Goal: Check status: Check status

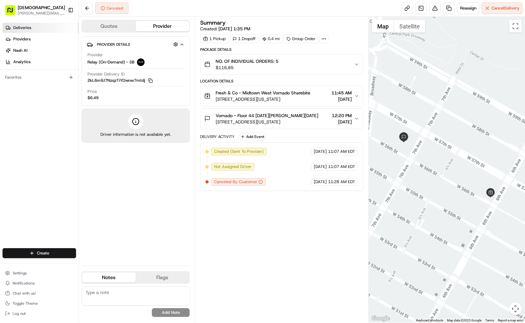
click at [26, 27] on span "Deliveries" at bounding box center [22, 28] width 18 height 6
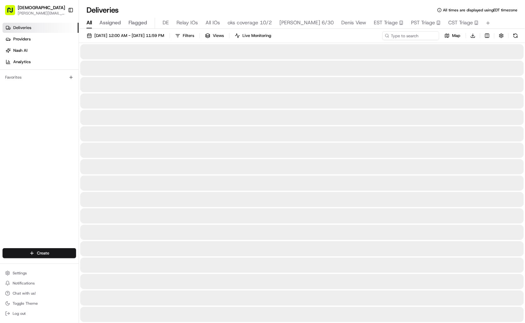
click at [348, 22] on span "Denis View" at bounding box center [353, 23] width 25 height 8
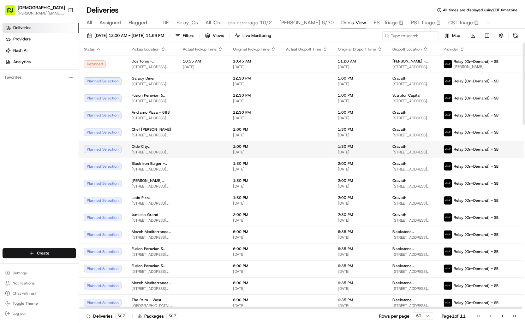
click at [183, 146] on td at bounding box center [203, 149] width 50 height 17
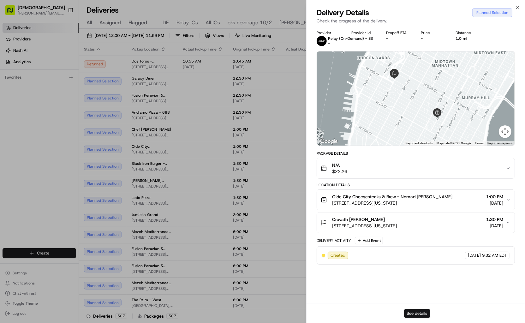
click at [412, 314] on button "See details" at bounding box center [417, 313] width 26 height 9
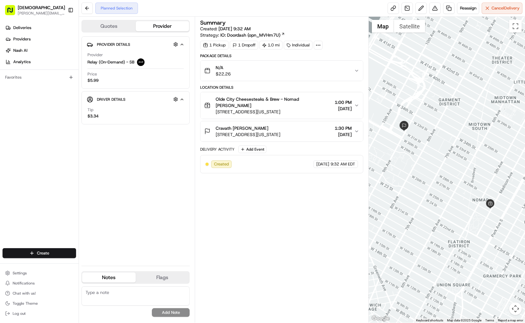
click at [317, 44] on icon at bounding box center [318, 45] width 6 height 6
click at [331, 27] on div "Summary Created: 08/22/2025 9:32 AM Strategy: IO: Doordash (opn_MVHm7U)" at bounding box center [281, 29] width 163 height 18
click at [434, 6] on button at bounding box center [434, 8] width 11 height 11
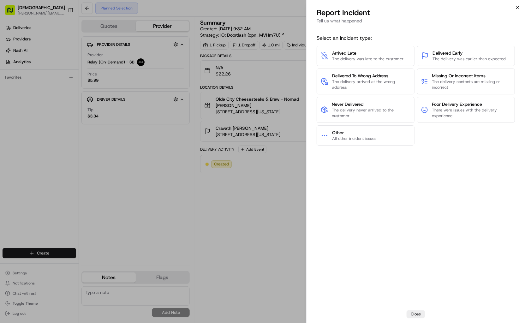
click at [515, 7] on icon "button" at bounding box center [516, 7] width 5 height 5
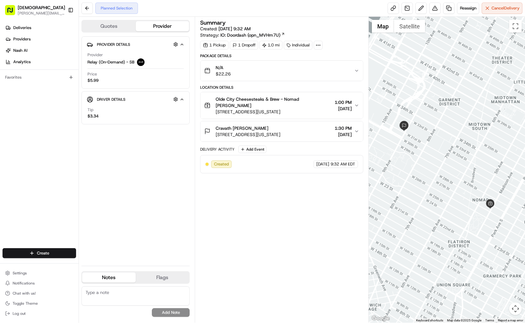
click at [233, 208] on div "Summary Created: 08/22/2025 9:32 AM Strategy: IO: Doordash (opn_MVHm7U) 1 Picku…" at bounding box center [281, 169] width 163 height 299
click at [116, 29] on button "Quotes" at bounding box center [109, 26] width 54 height 10
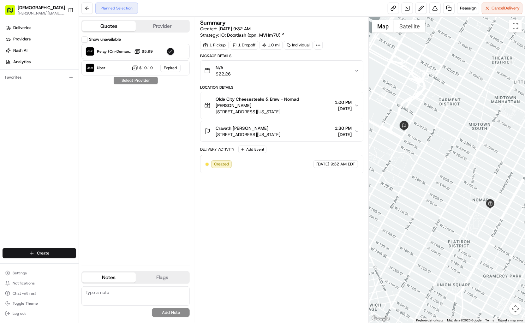
click at [151, 27] on button "Provider" at bounding box center [163, 26] width 54 height 10
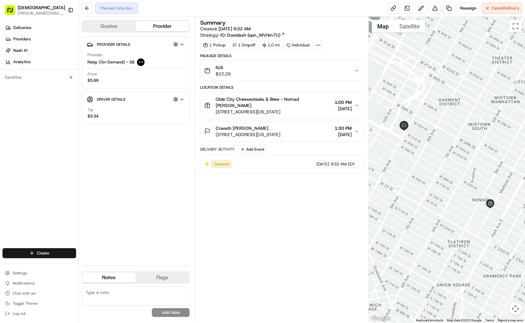
click at [290, 197] on div "Summary Created: 08/22/2025 9:32 AM Strategy: IO: Doordash (opn_MVHm7U) 1 Picku…" at bounding box center [281, 169] width 163 height 299
